Goal: Information Seeking & Learning: Learn about a topic

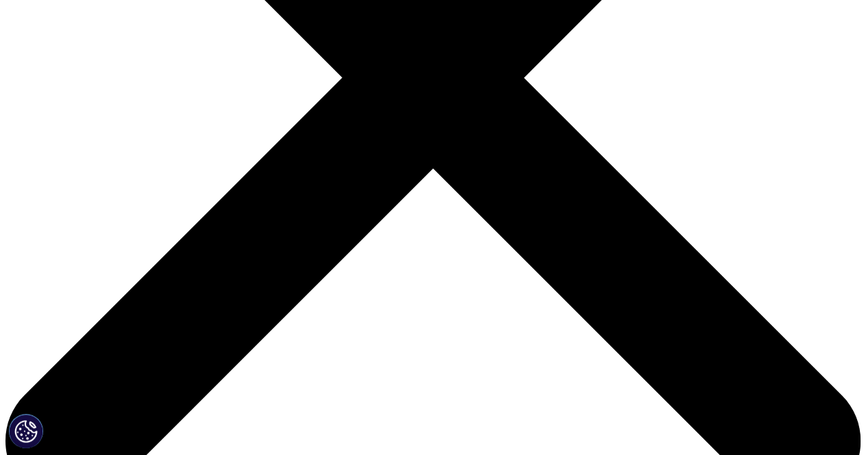
scroll to position [306, 0]
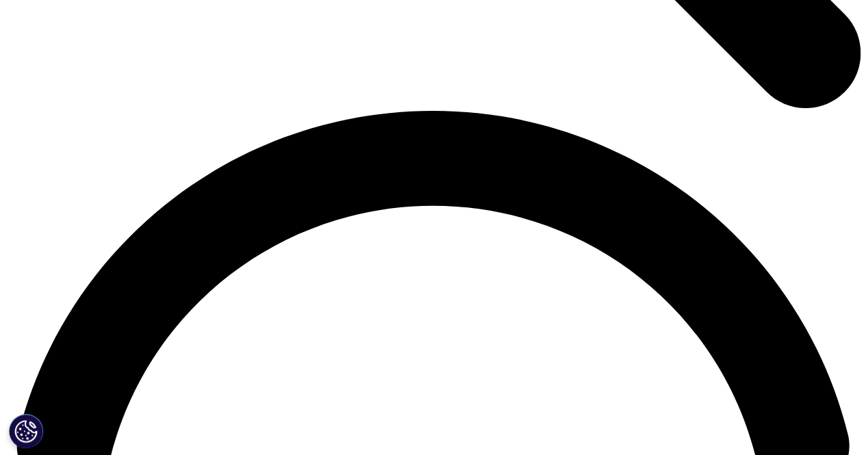
scroll to position [1622, 0]
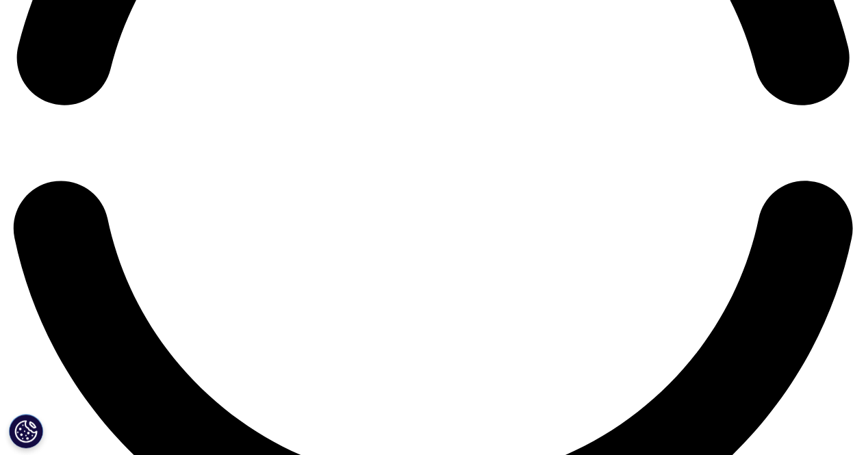
scroll to position [2045, 0]
